Goal: Information Seeking & Learning: Learn about a topic

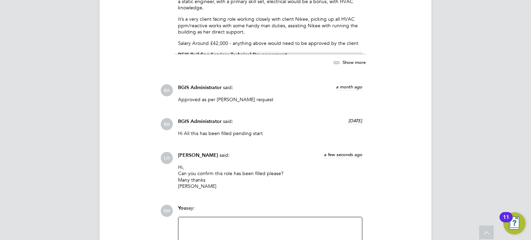
scroll to position [1003, 0]
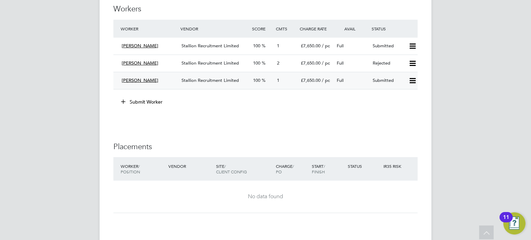
scroll to position [1003, 0]
